Goal: Navigation & Orientation: Understand site structure

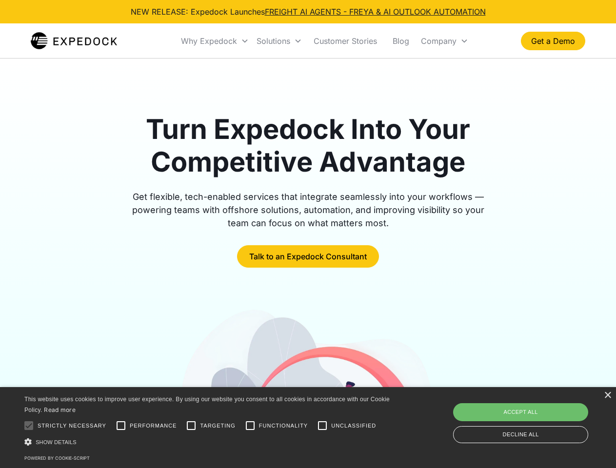
click at [215, 41] on div "Why Expedock" at bounding box center [209, 41] width 56 height 10
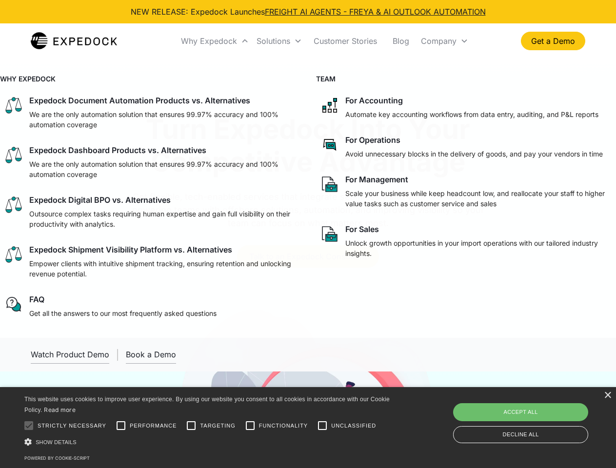
click at [279, 41] on div "Solutions" at bounding box center [274, 41] width 34 height 10
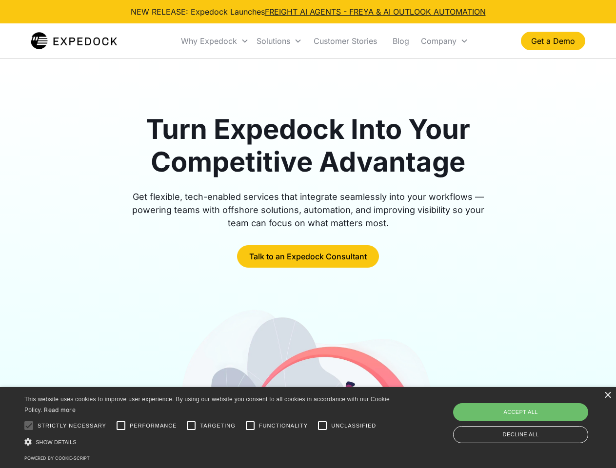
click at [445, 41] on div "Company" at bounding box center [439, 41] width 36 height 10
click at [29, 426] on div at bounding box center [29, 426] width 20 height 20
click at [121, 426] on input "Performance" at bounding box center [121, 426] width 20 height 20
checkbox input "true"
click at [191, 426] on input "Targeting" at bounding box center [192, 426] width 20 height 20
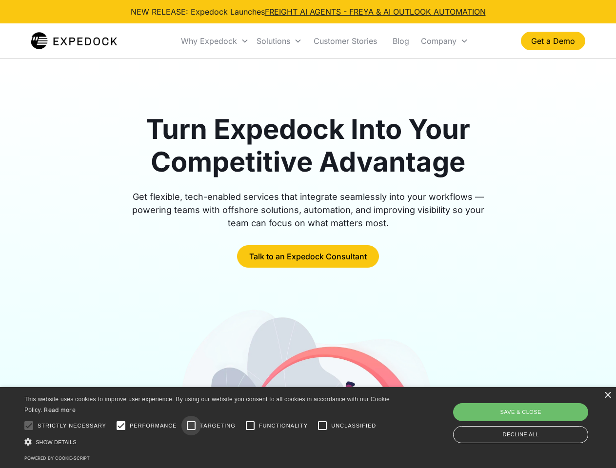
checkbox input "true"
click at [250, 426] on input "Functionality" at bounding box center [251, 426] width 20 height 20
checkbox input "true"
click at [323, 426] on input "Unclassified" at bounding box center [323, 426] width 20 height 20
checkbox input "true"
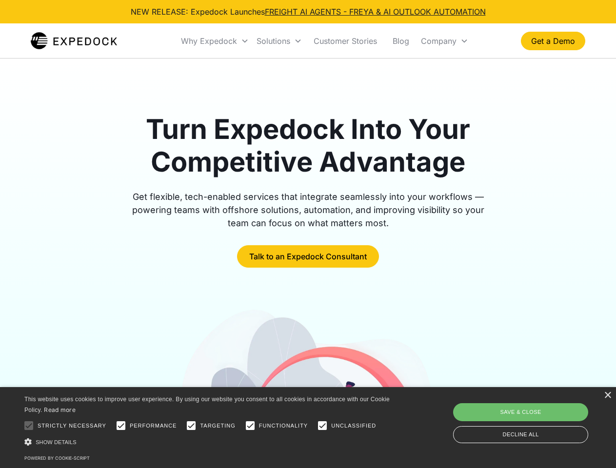
click at [209, 442] on div "Show details Hide details" at bounding box center [208, 442] width 369 height 10
